Goal: Task Accomplishment & Management: Manage account settings

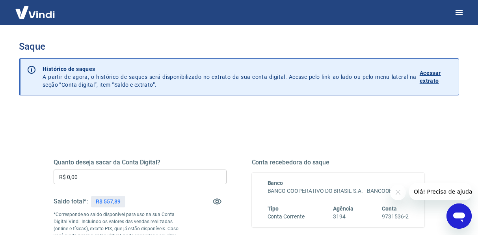
click at [147, 177] on input "R$ 0,00" at bounding box center [140, 176] width 173 height 15
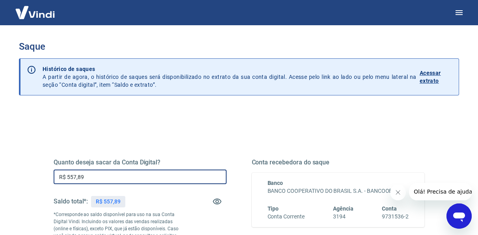
type input "R$ 557,89"
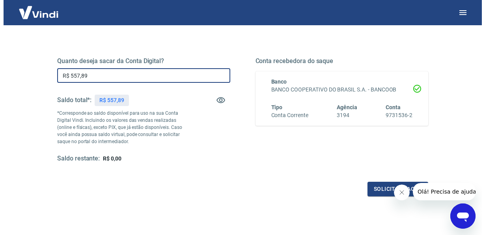
scroll to position [111, 0]
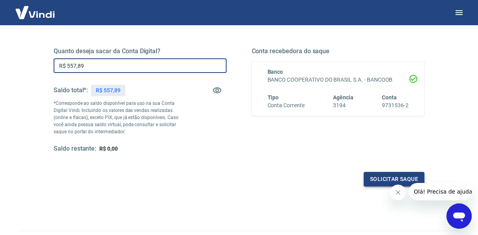
click at [381, 180] on button "Solicitar saque" at bounding box center [394, 179] width 61 height 15
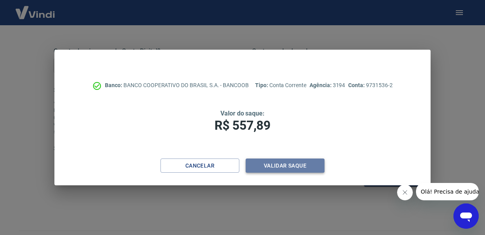
click at [300, 166] on button "Validar saque" at bounding box center [284, 165] width 79 height 15
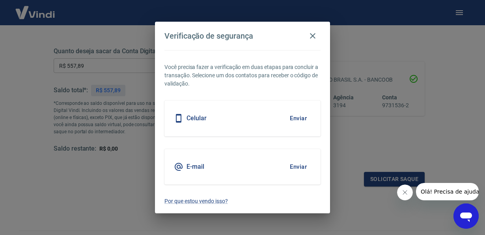
click at [183, 167] on div "E-mail" at bounding box center [189, 166] width 30 height 9
click at [303, 166] on button "Enviar" at bounding box center [298, 166] width 26 height 17
click at [291, 165] on button "Enviar" at bounding box center [298, 166] width 26 height 17
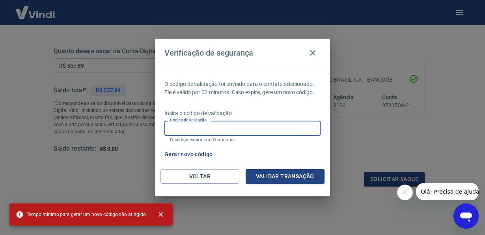
click at [209, 128] on input "Código de validação" at bounding box center [242, 128] width 156 height 15
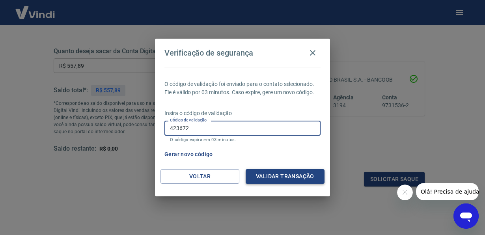
type input "423672"
click at [273, 176] on button "Validar transação" at bounding box center [284, 176] width 79 height 15
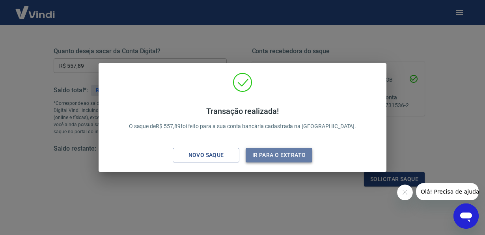
click at [270, 153] on button "Ir para o extrato" at bounding box center [278, 155] width 67 height 15
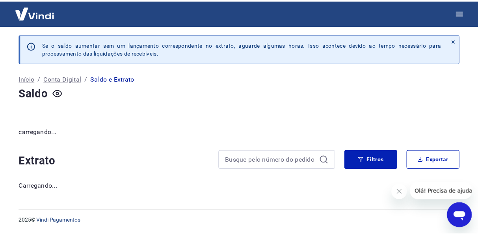
scroll to position [0, 0]
